Goal: Task Accomplishment & Management: Use online tool/utility

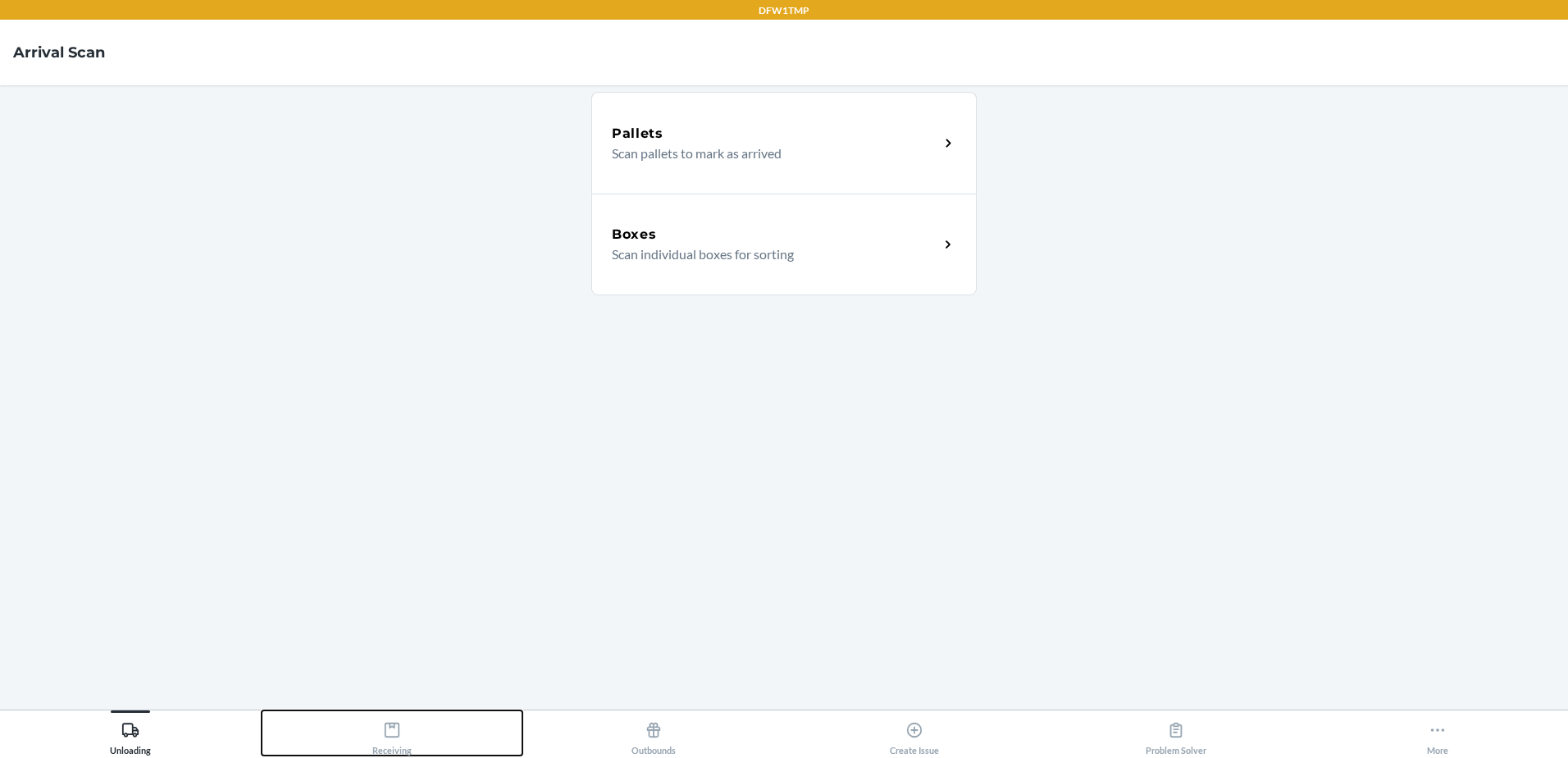
click at [402, 734] on div "Receiving" at bounding box center [392, 735] width 40 height 41
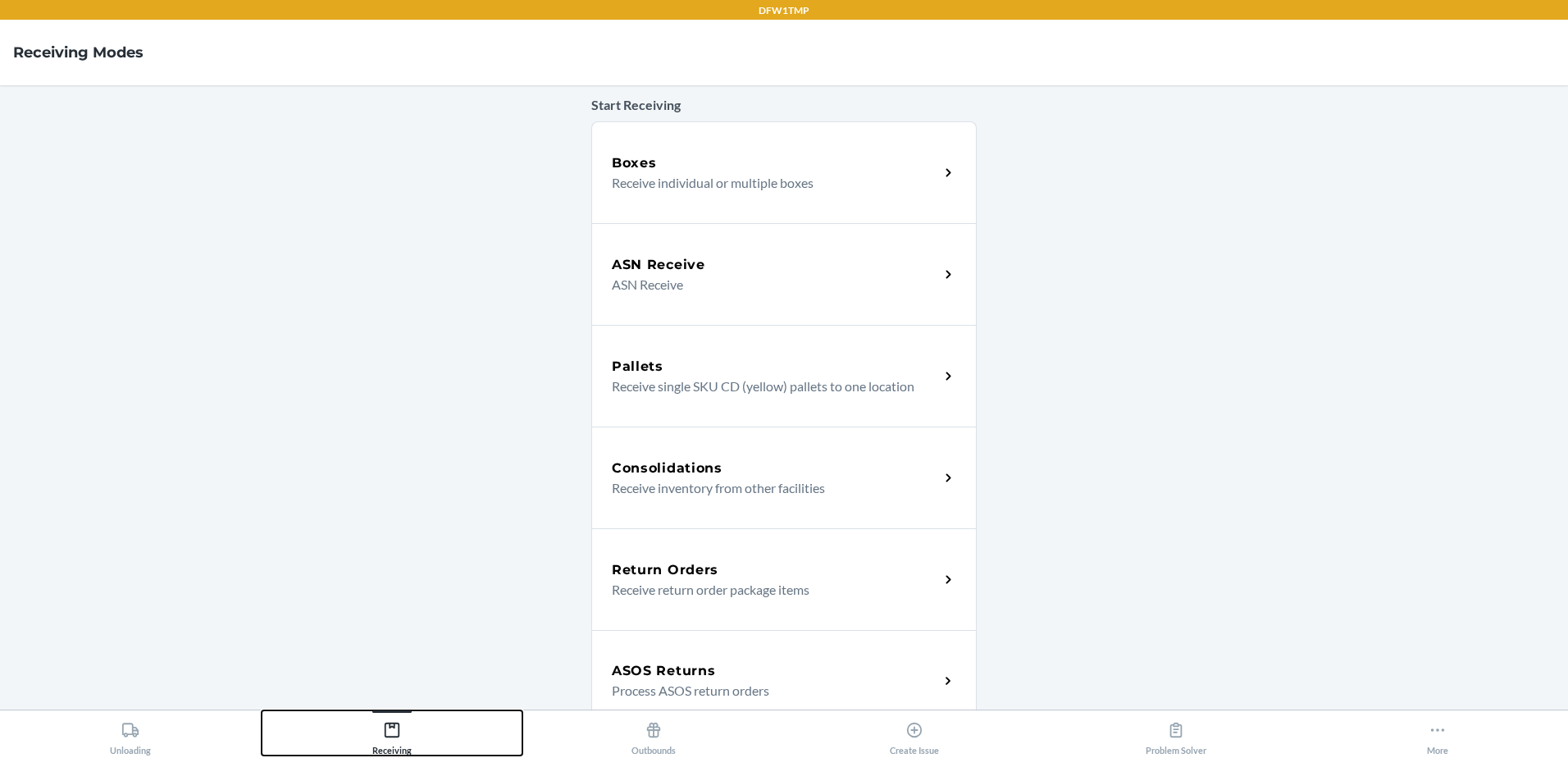
scroll to position [164, 0]
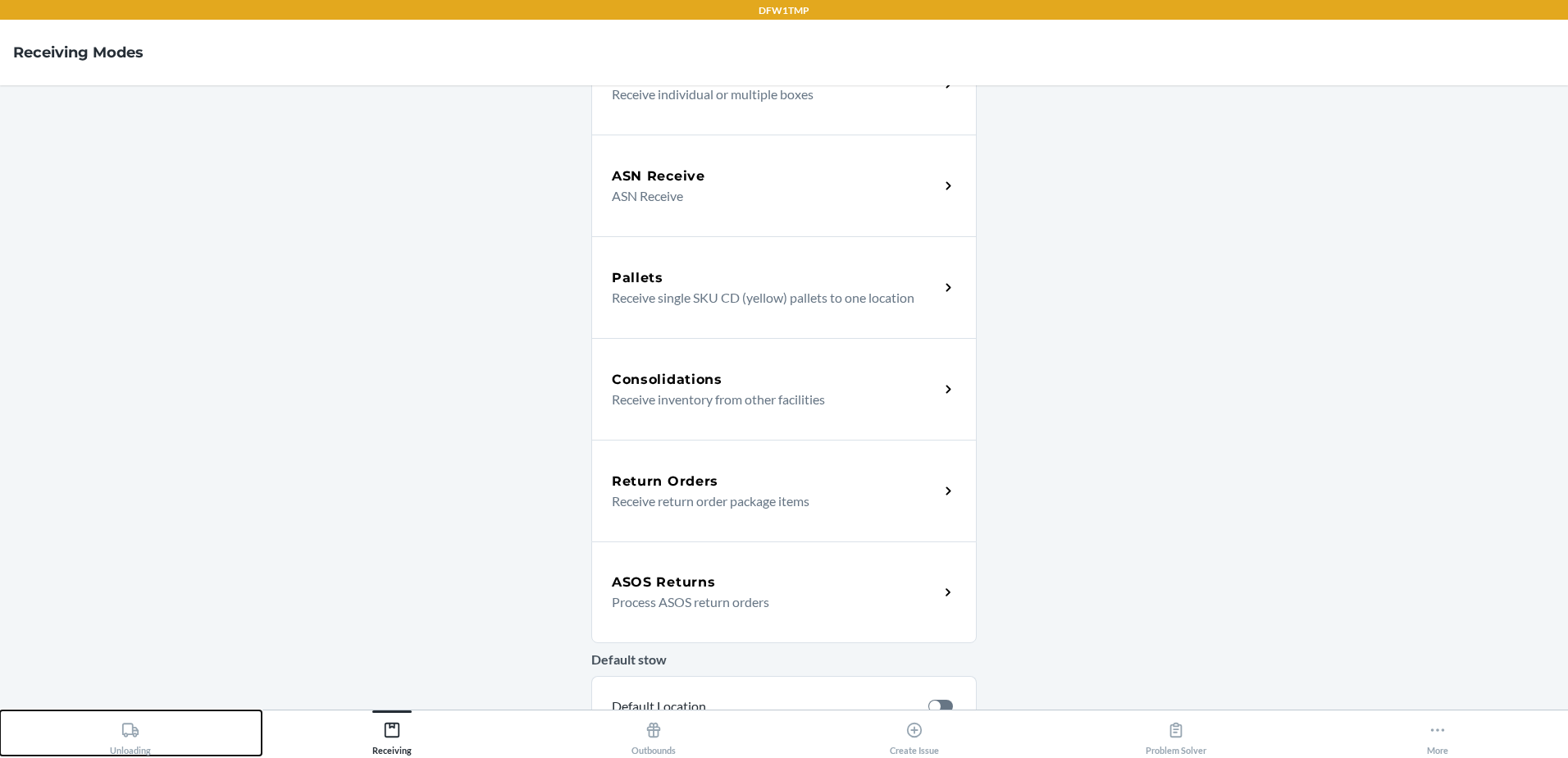
click at [111, 722] on button "Unloading" at bounding box center [131, 732] width 262 height 45
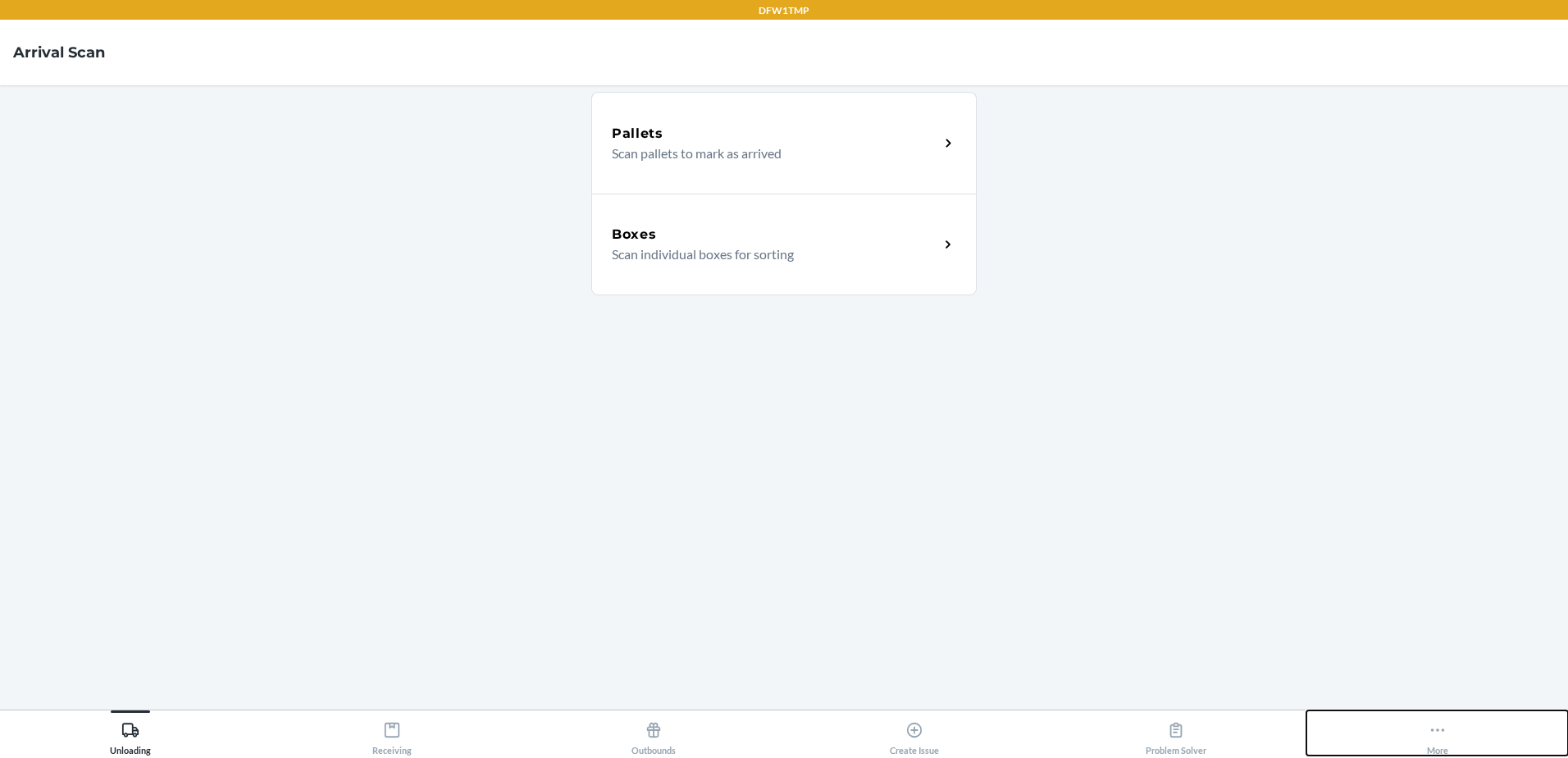
click at [1448, 725] on button "More" at bounding box center [1437, 732] width 262 height 45
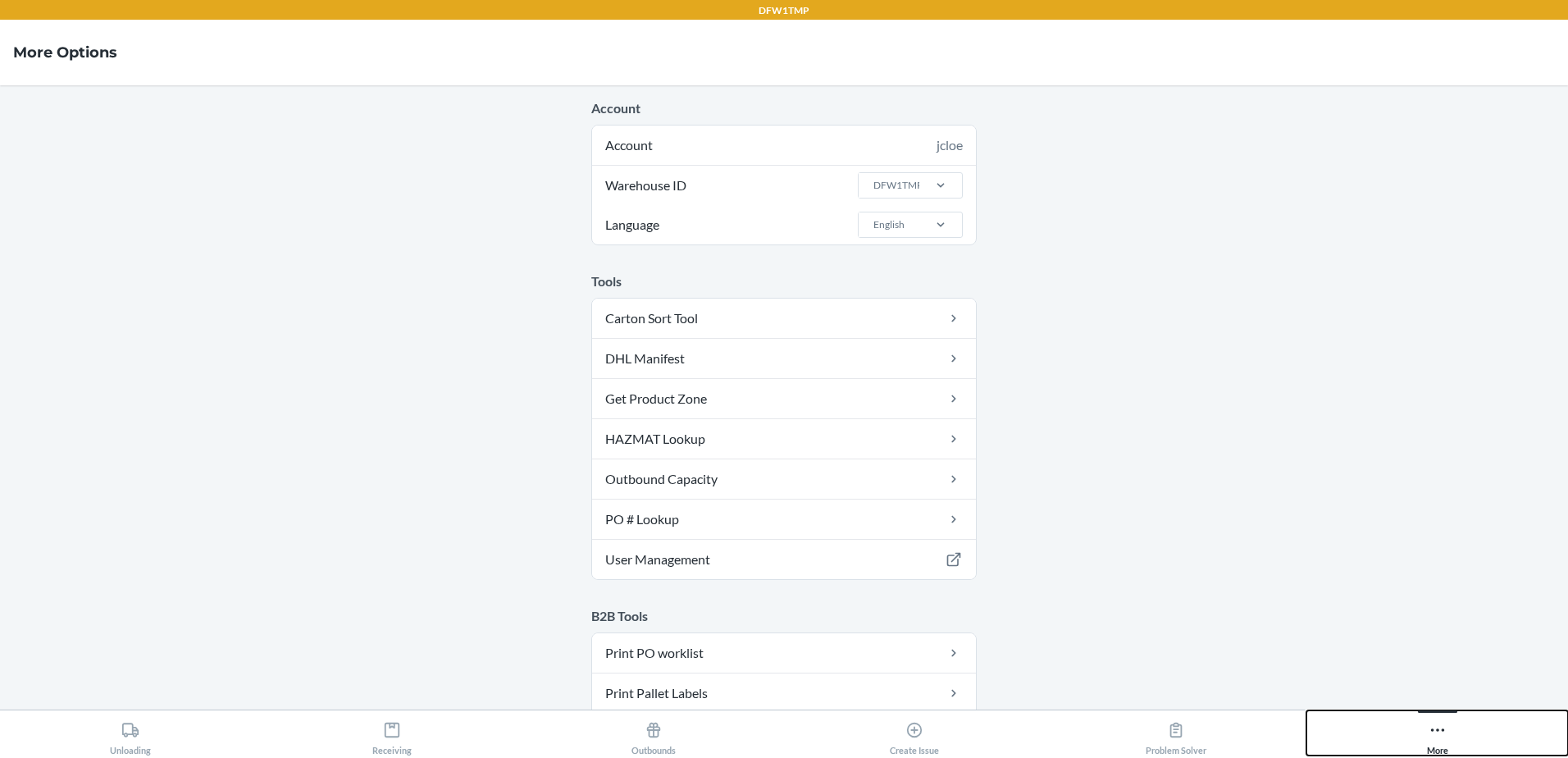
click at [1437, 724] on icon at bounding box center [1437, 731] width 18 height 18
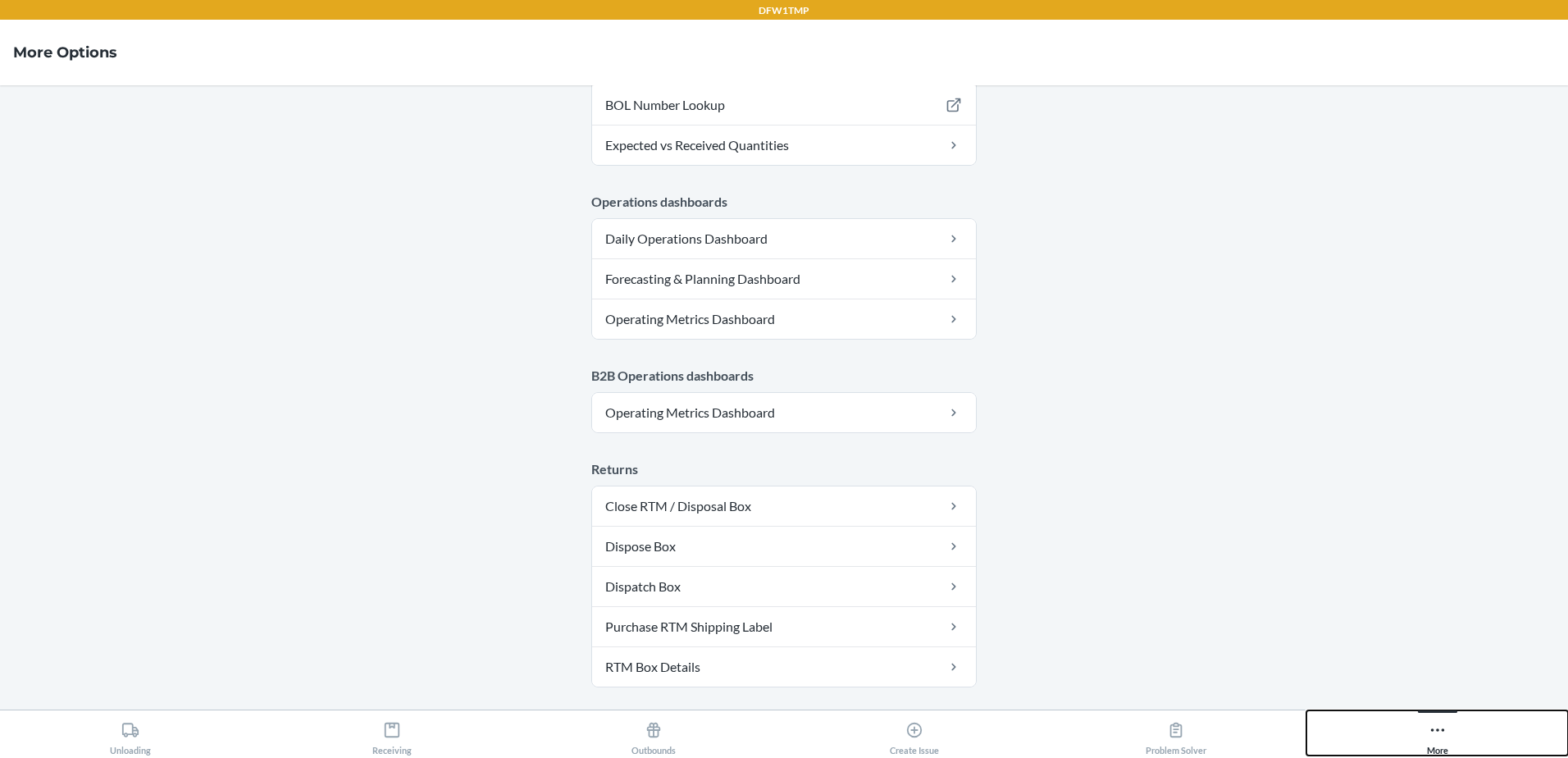
scroll to position [859, 0]
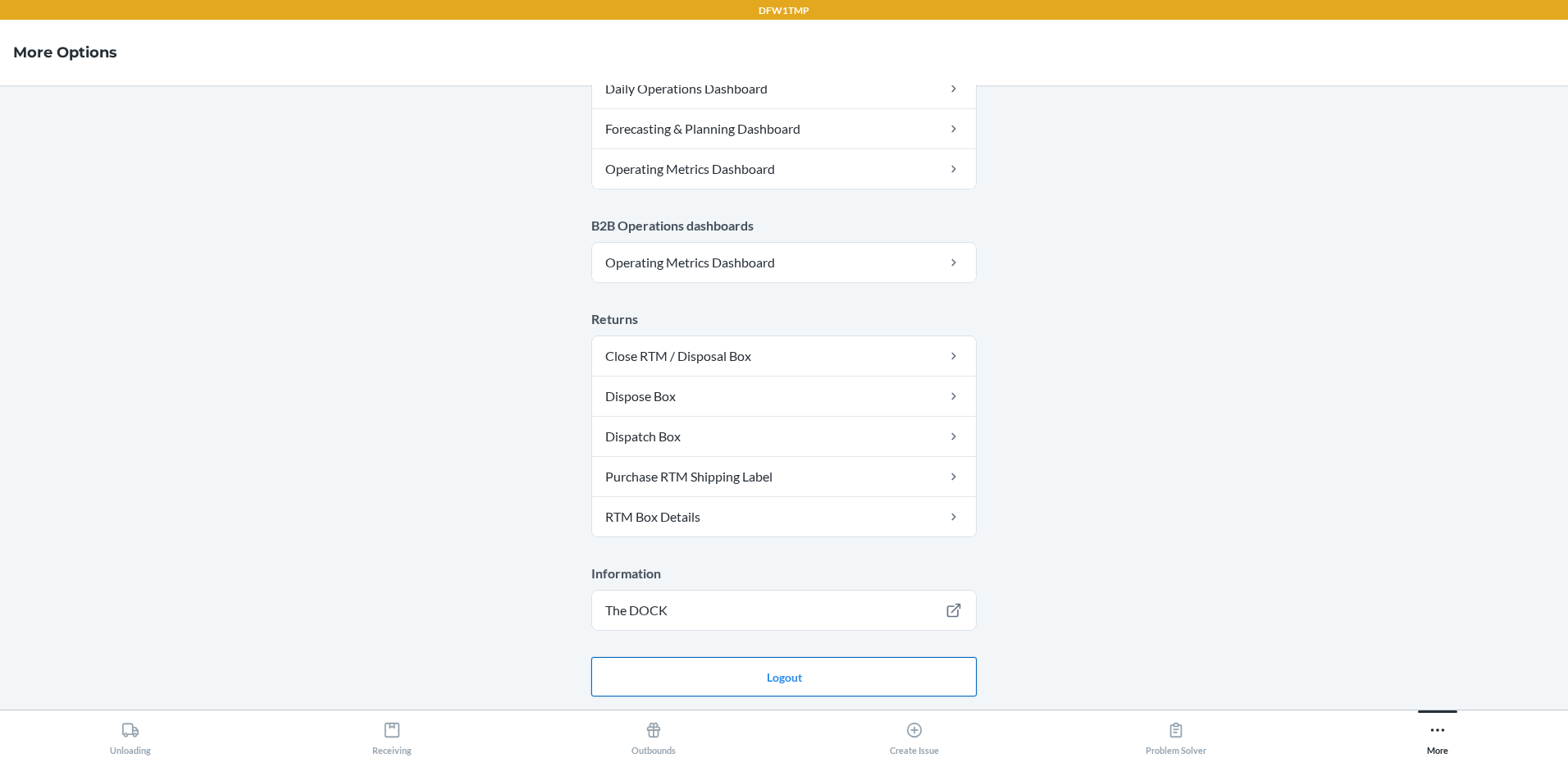
click at [780, 690] on button "Logout" at bounding box center [784, 677] width 385 height 40
